Goal: Contribute content

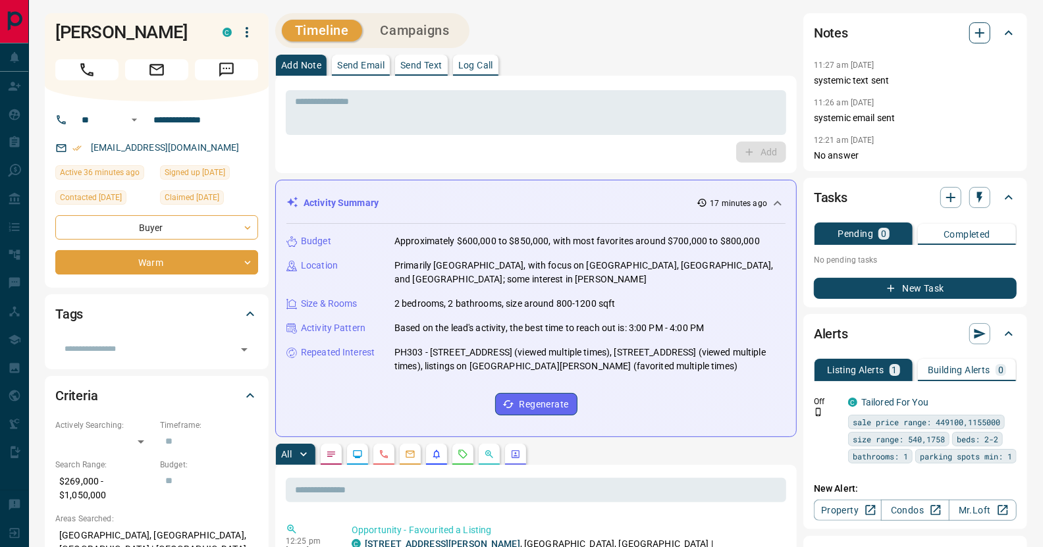
click at [979, 32] on icon "button" at bounding box center [980, 33] width 16 height 16
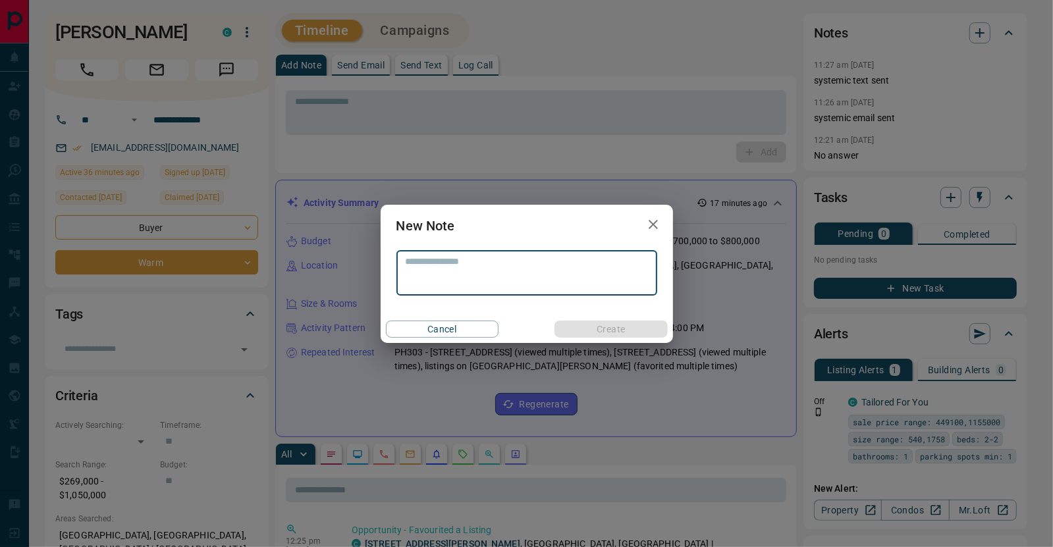
click at [540, 265] on textarea at bounding box center [527, 273] width 242 height 34
type textarea "**********"
click at [617, 333] on button "Create" at bounding box center [611, 329] width 113 height 17
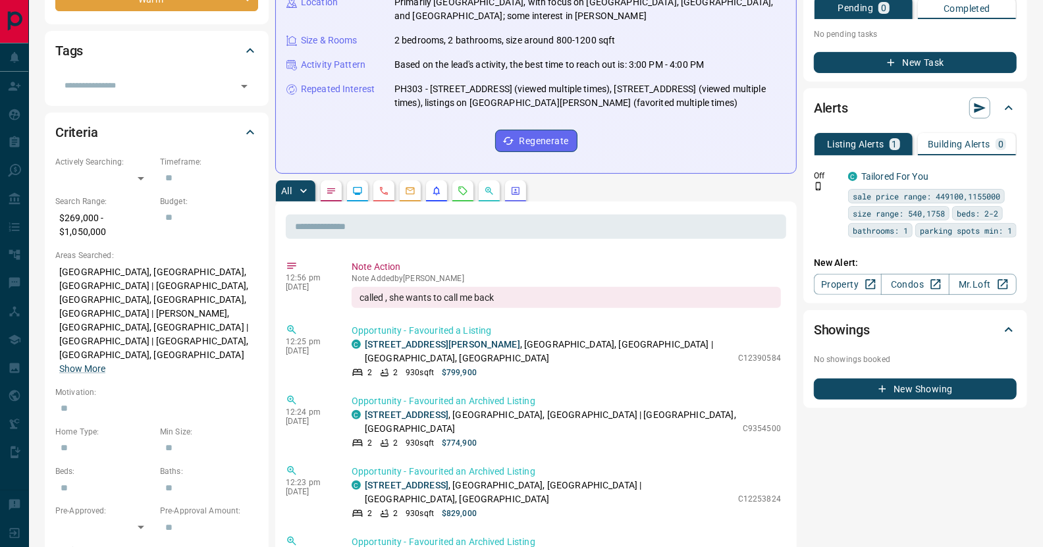
scroll to position [198, 0]
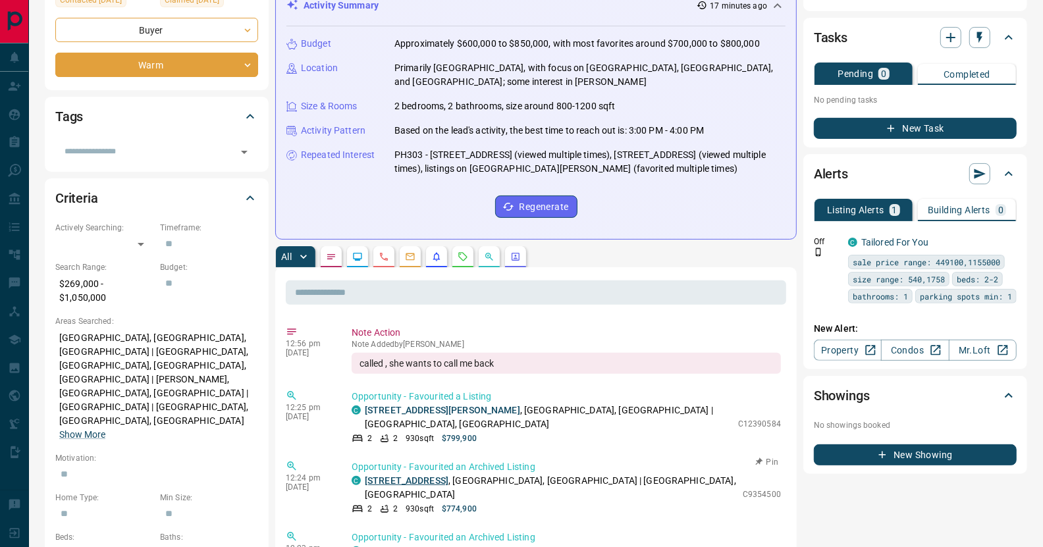
click at [420, 476] on link "[STREET_ADDRESS]" at bounding box center [407, 481] width 84 height 11
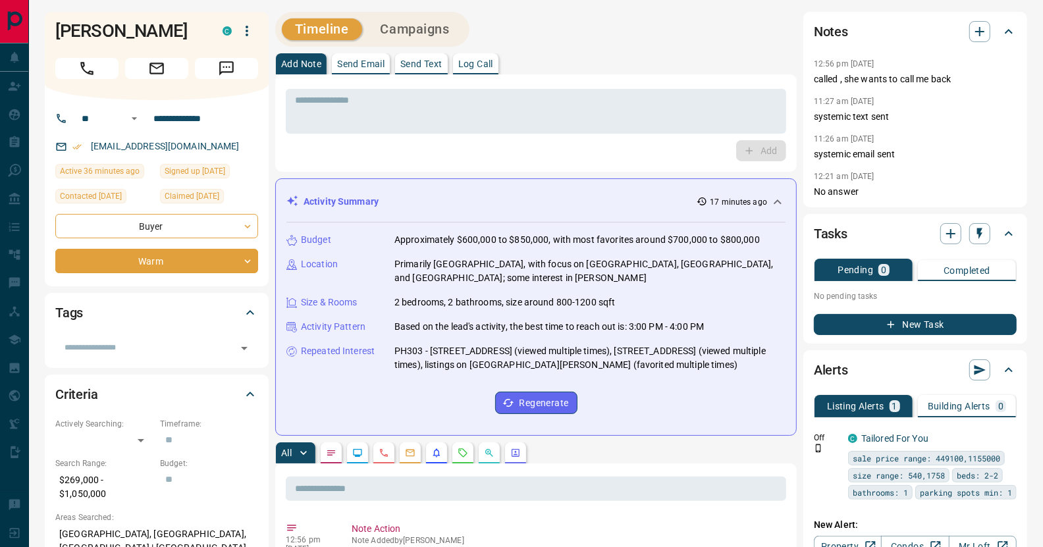
scroll to position [0, 0]
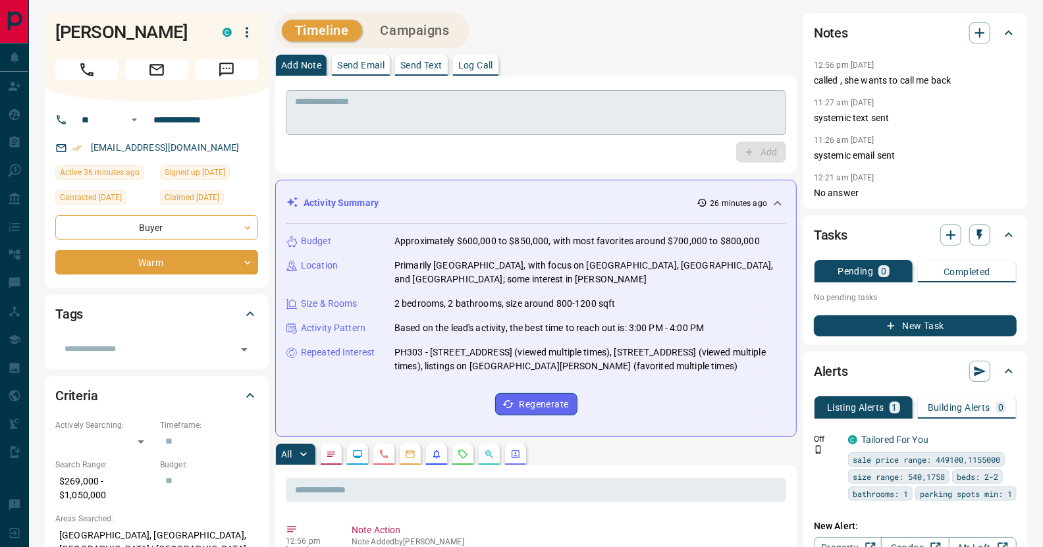
click at [314, 125] on textarea at bounding box center [536, 113] width 482 height 34
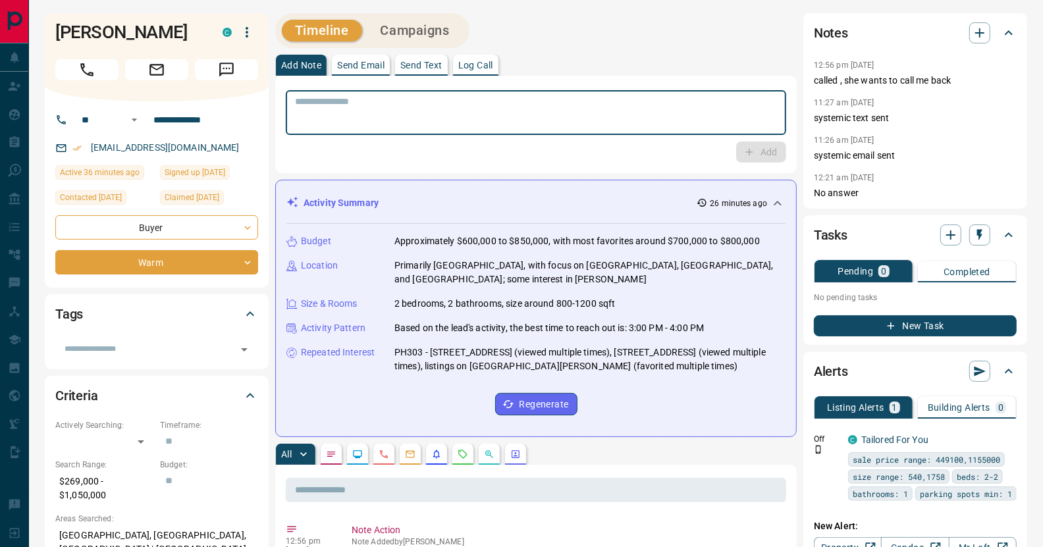
click at [415, 121] on textarea at bounding box center [536, 113] width 482 height 34
click at [972, 31] on button "button" at bounding box center [980, 32] width 21 height 21
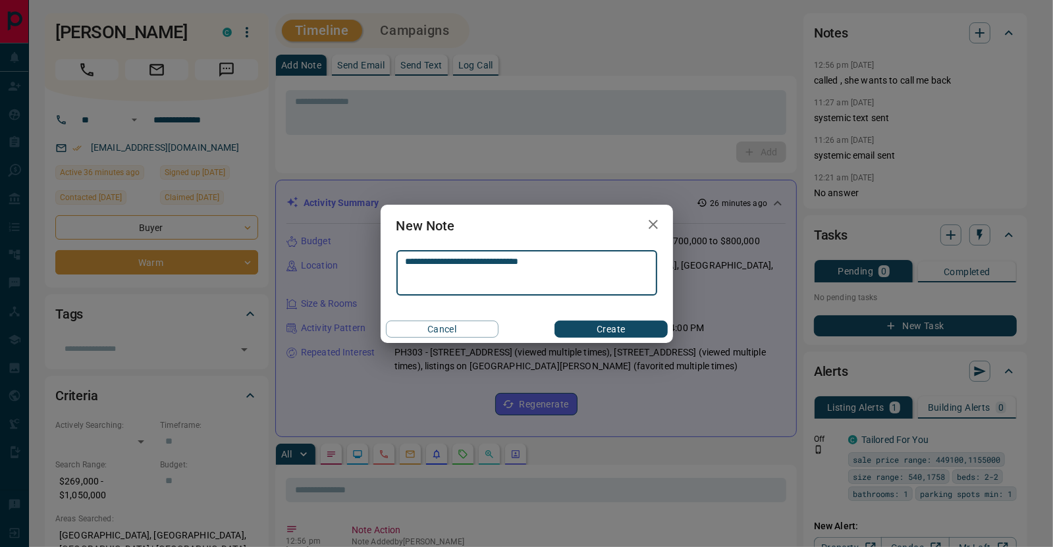
type textarea "**********"
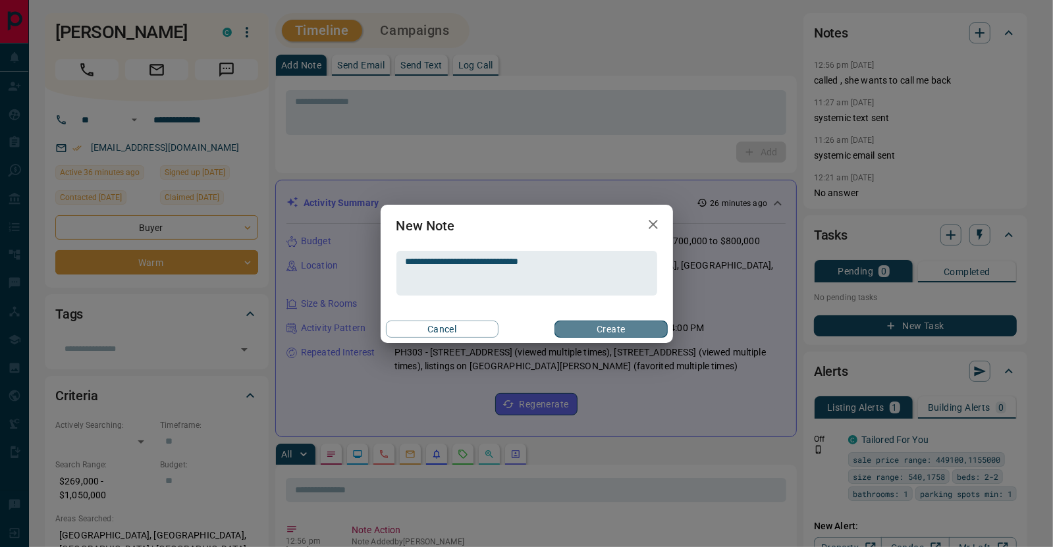
click at [593, 325] on button "Create" at bounding box center [611, 329] width 113 height 17
